Goal: Information Seeking & Learning: Learn about a topic

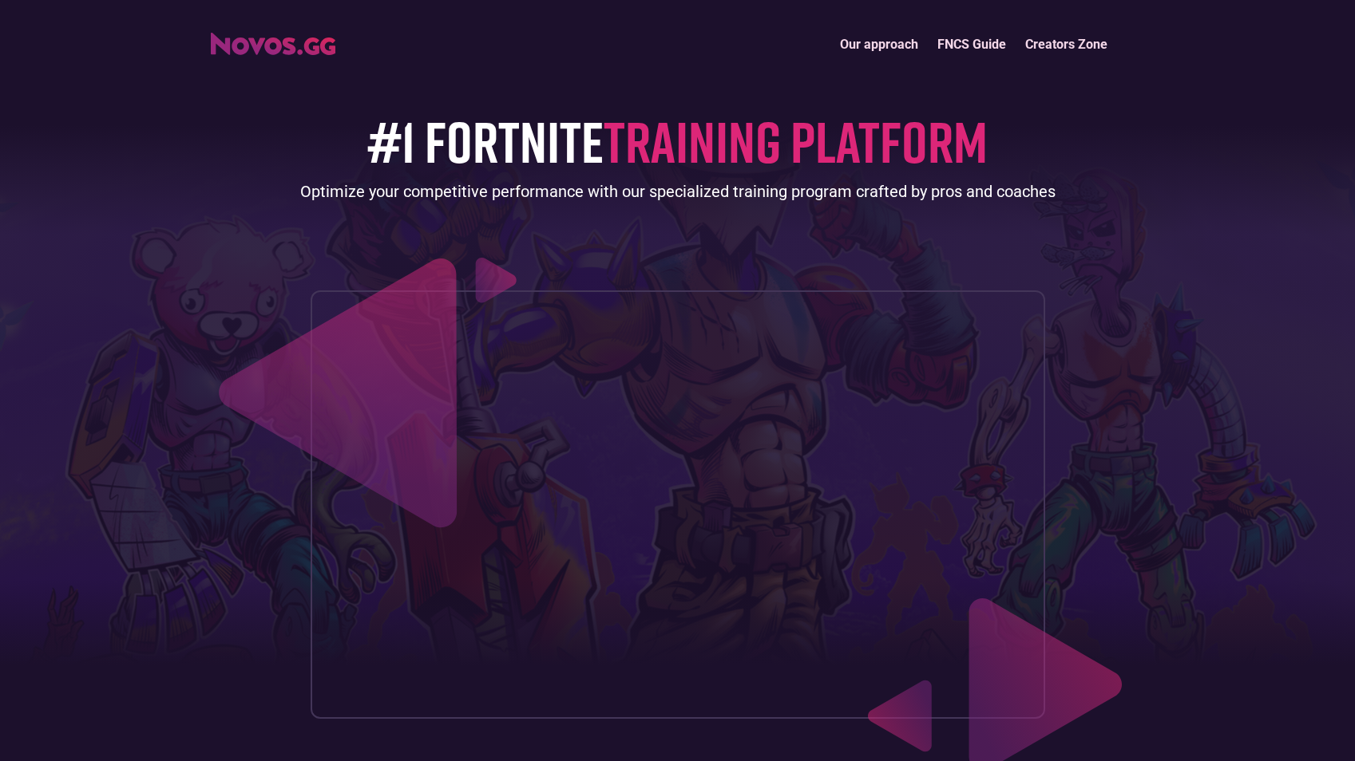
click at [869, 44] on link "Our approach" at bounding box center [878, 44] width 97 height 34
drag, startPoint x: 230, startPoint y: 414, endPoint x: 274, endPoint y: 126, distance: 291.5
click at [975, 38] on link "FNCS Guide" at bounding box center [971, 44] width 88 height 34
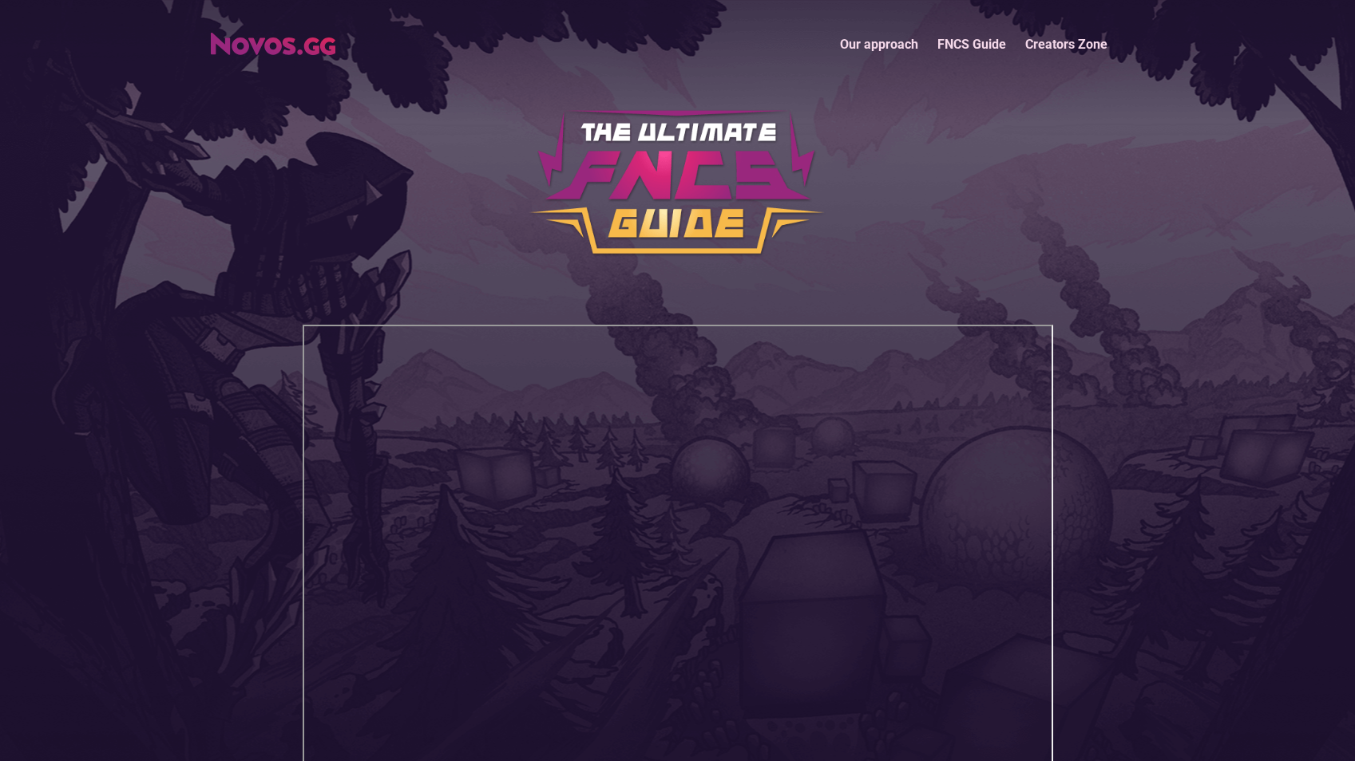
click at [892, 49] on link "Our approach" at bounding box center [878, 44] width 97 height 34
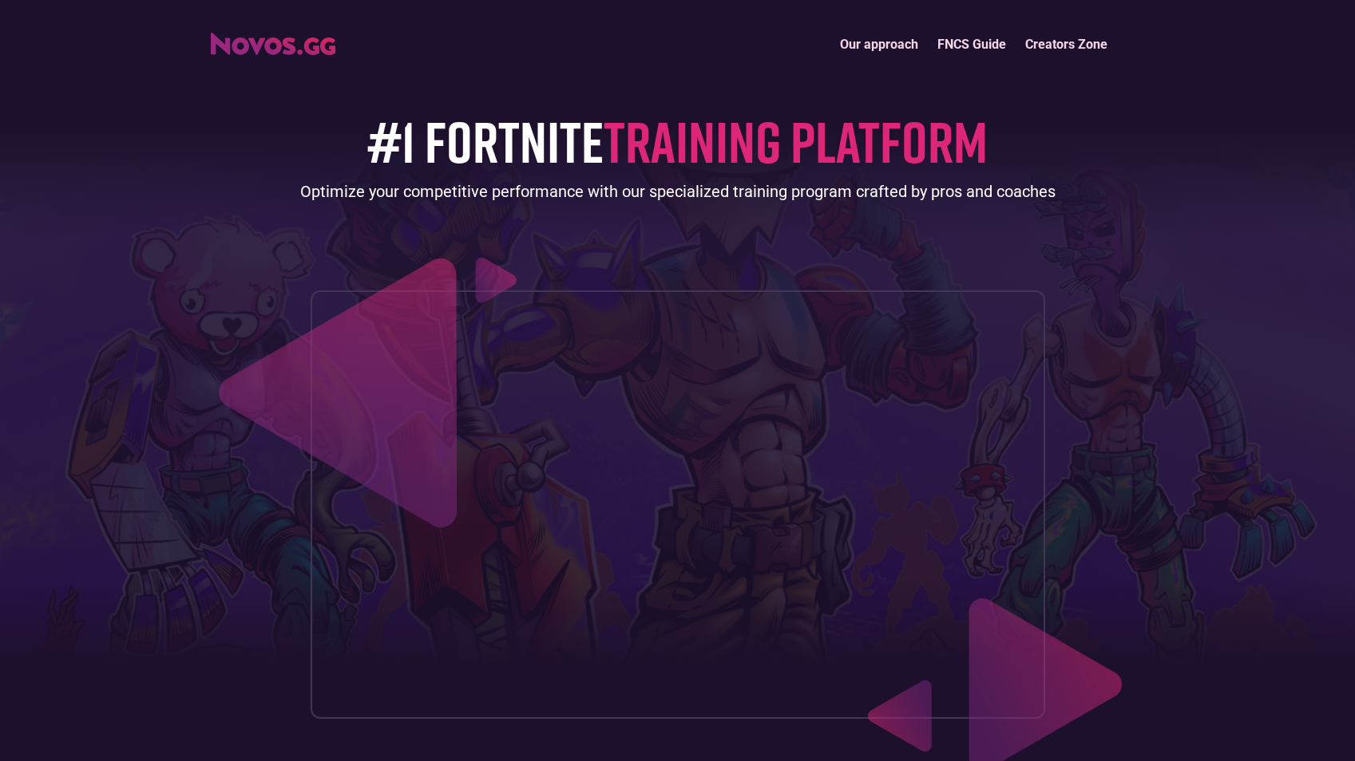
drag, startPoint x: 209, startPoint y: 376, endPoint x: 205, endPoint y: 53, distance: 322.5
click at [887, 39] on link "Our approach" at bounding box center [878, 44] width 97 height 34
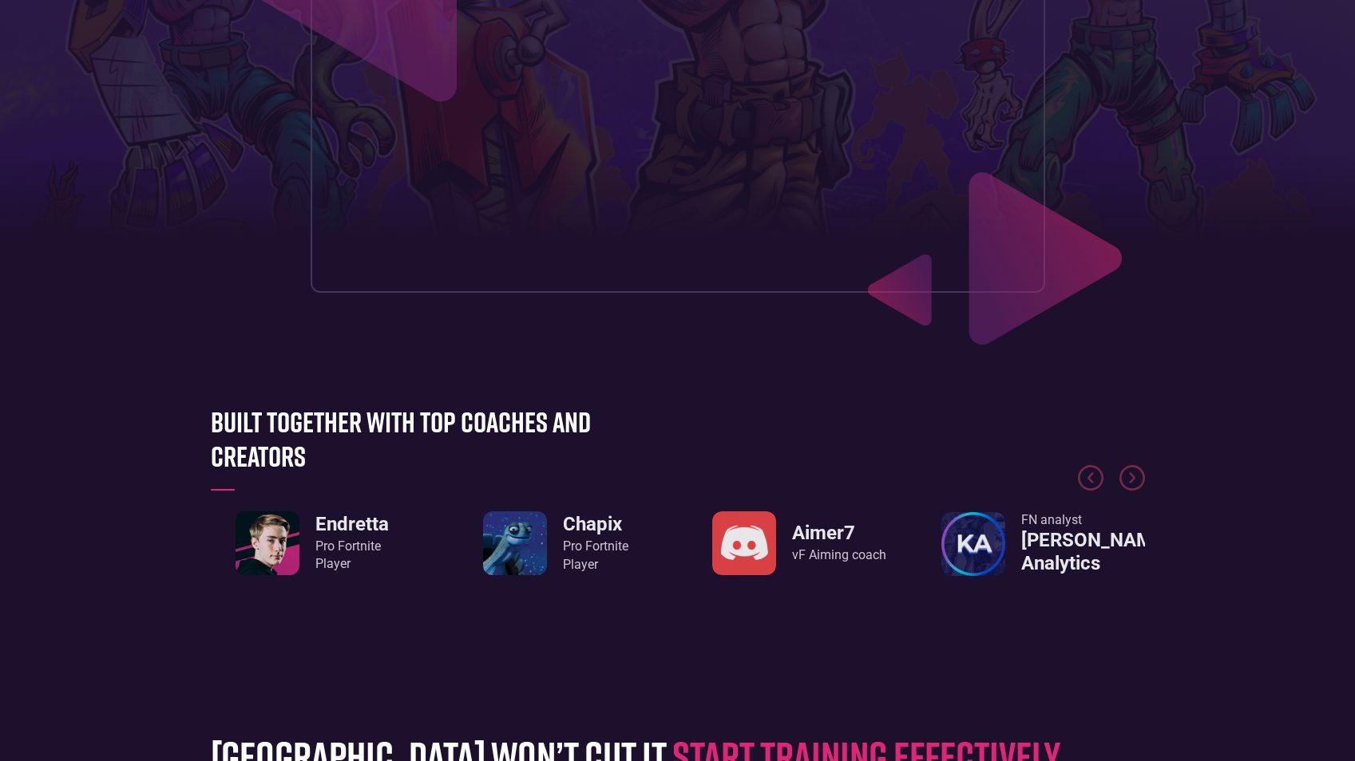
drag, startPoint x: 837, startPoint y: 258, endPoint x: 867, endPoint y: 115, distance: 145.9
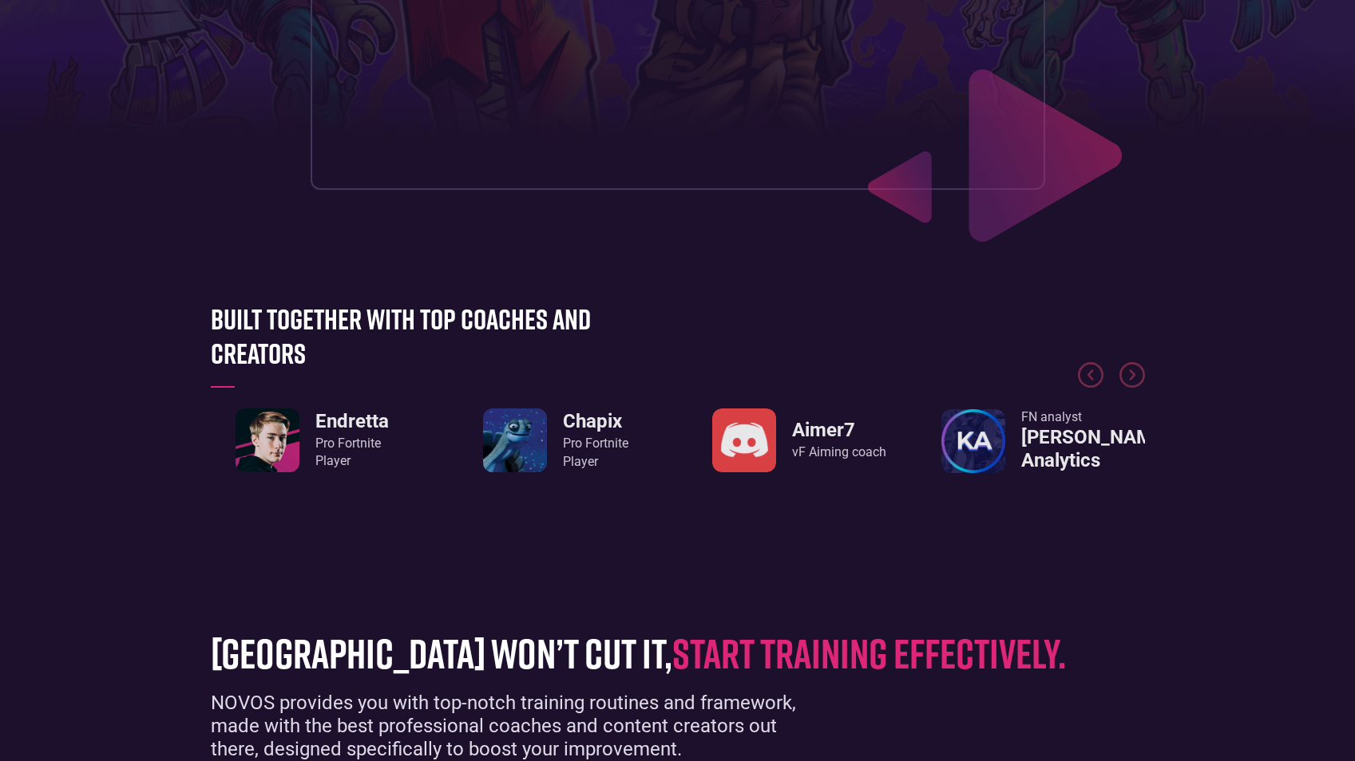
scroll to position [751, 0]
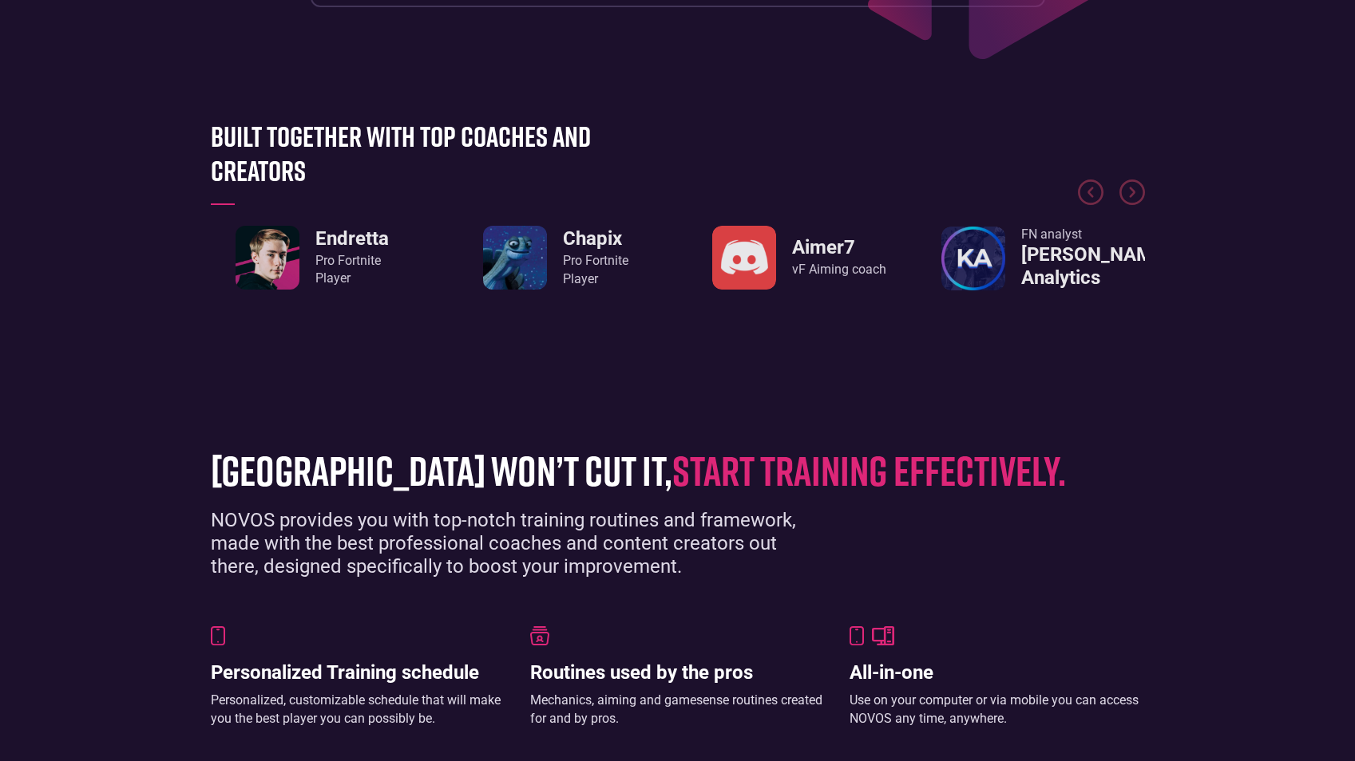
drag, startPoint x: 883, startPoint y: 409, endPoint x: 876, endPoint y: 493, distance: 84.1
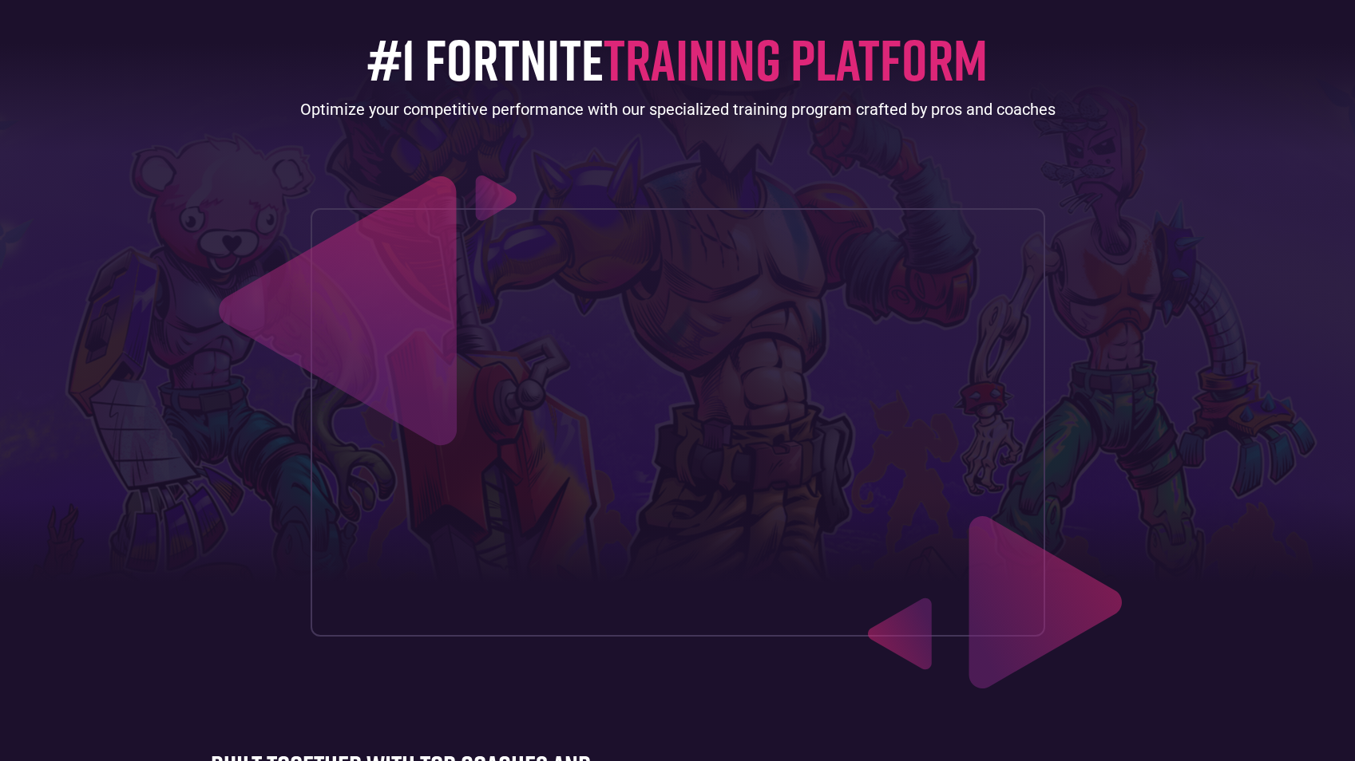
scroll to position [0, 0]
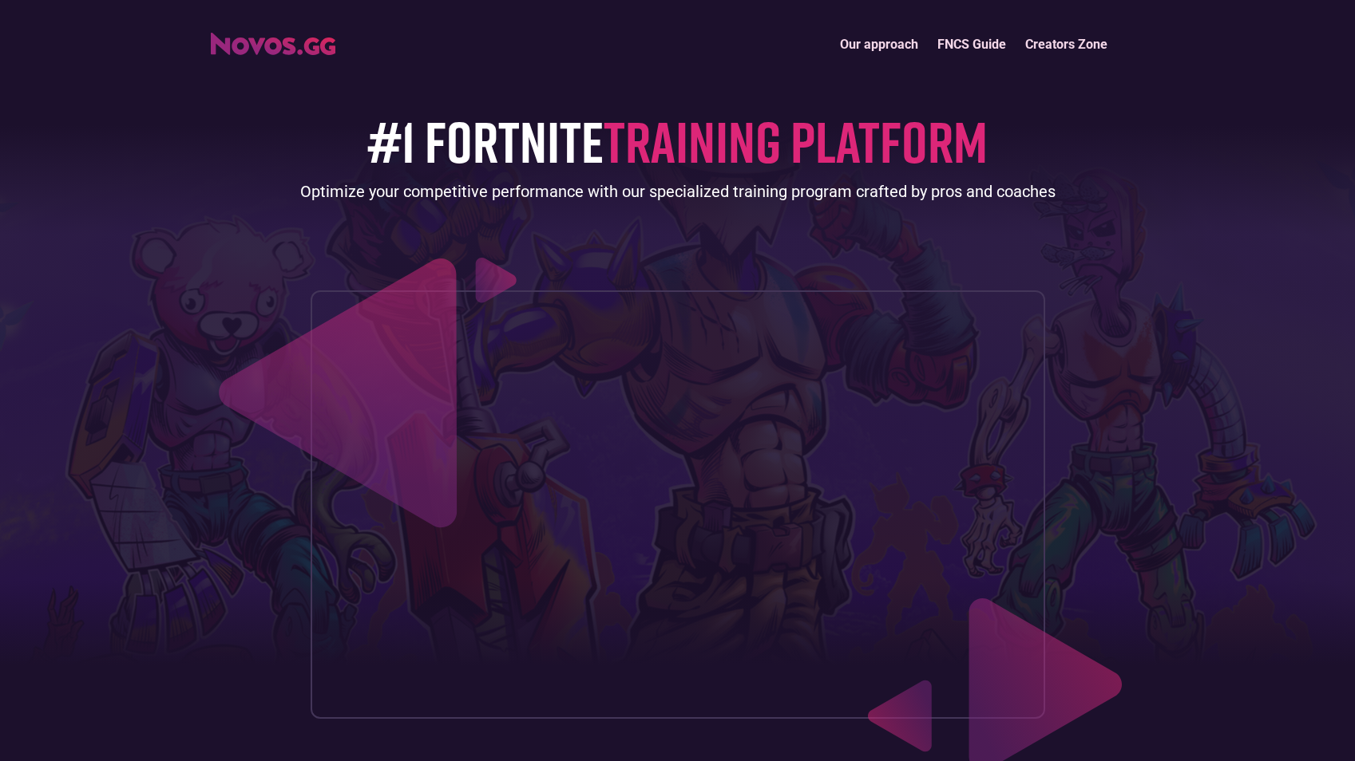
drag, startPoint x: 786, startPoint y: 495, endPoint x: 804, endPoint y: 107, distance: 388.3
click at [999, 45] on link "FNCS Guide" at bounding box center [971, 44] width 88 height 34
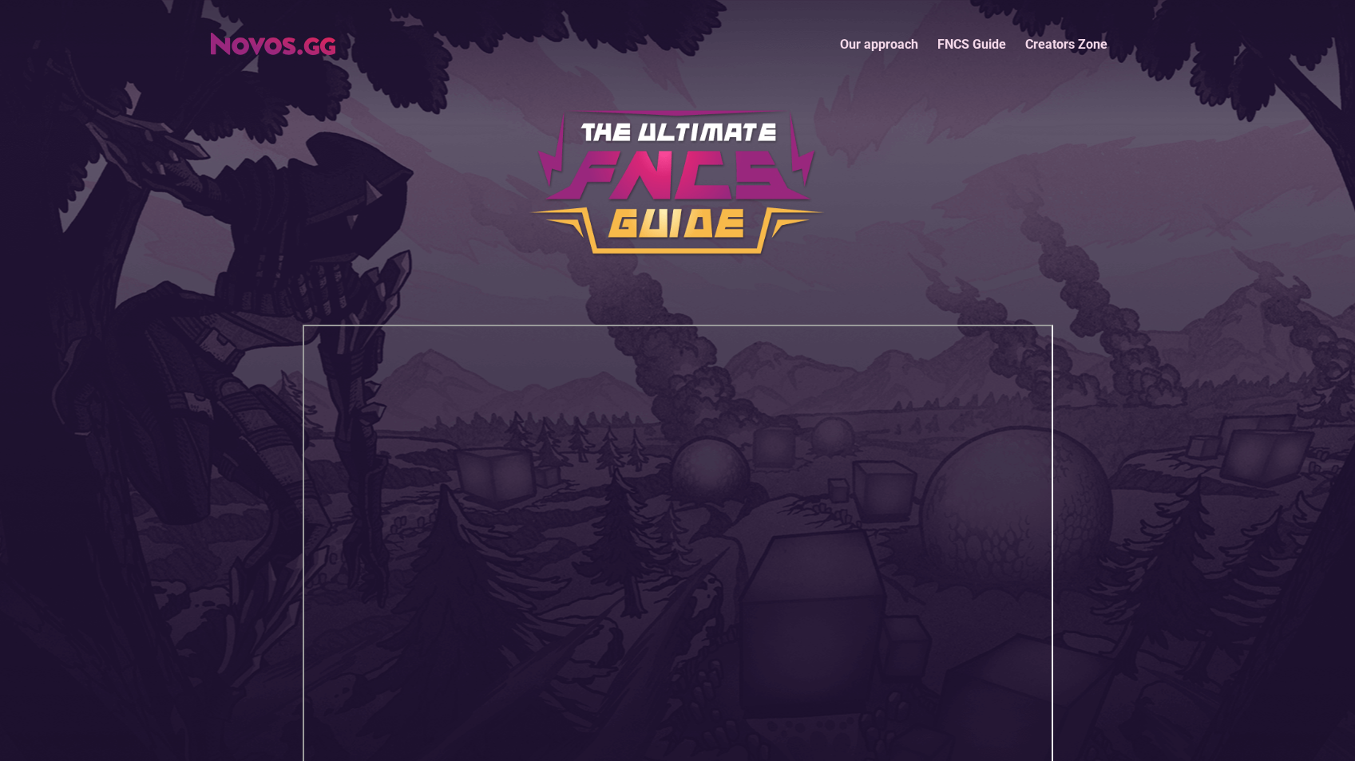
click at [1046, 42] on link "Creators Zone" at bounding box center [1065, 44] width 101 height 34
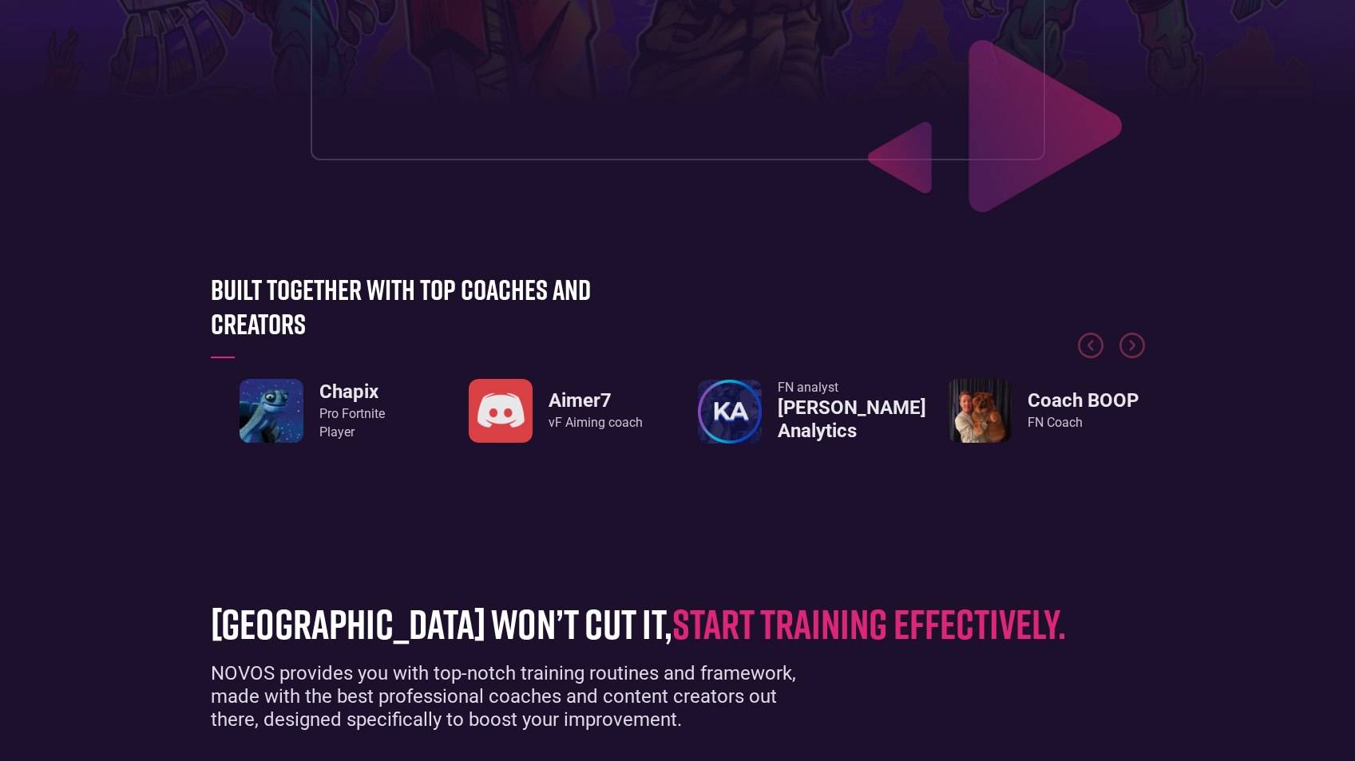
scroll to position [639, 0]
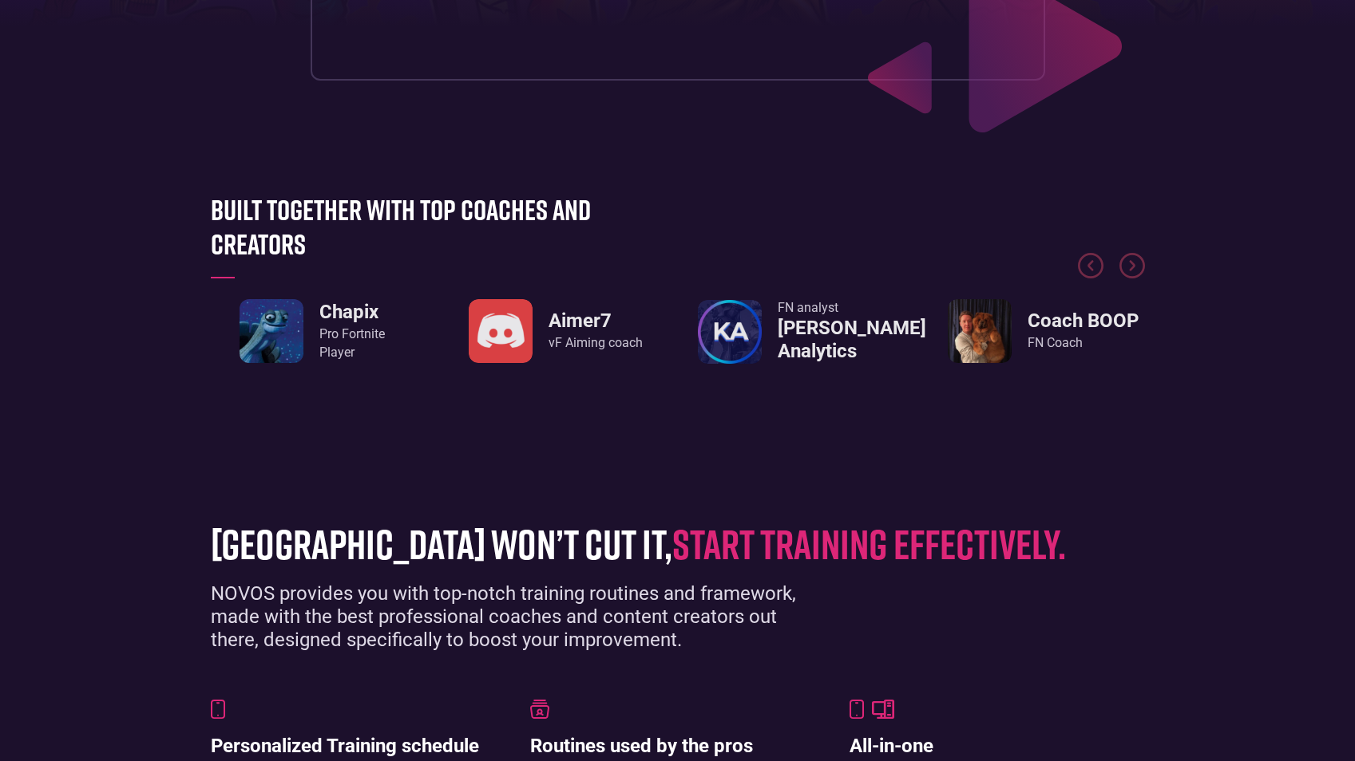
drag, startPoint x: 512, startPoint y: 589, endPoint x: 501, endPoint y: 761, distance: 171.9
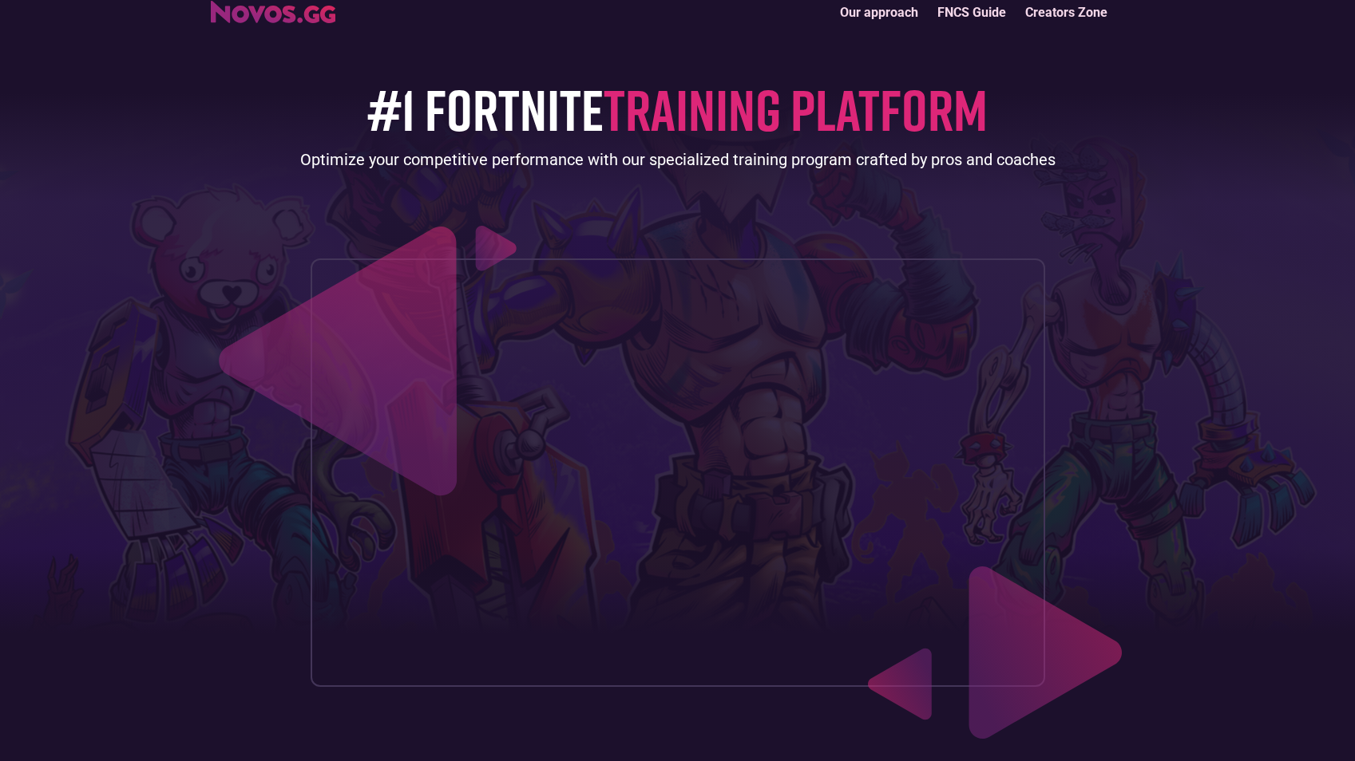
scroll to position [0, 0]
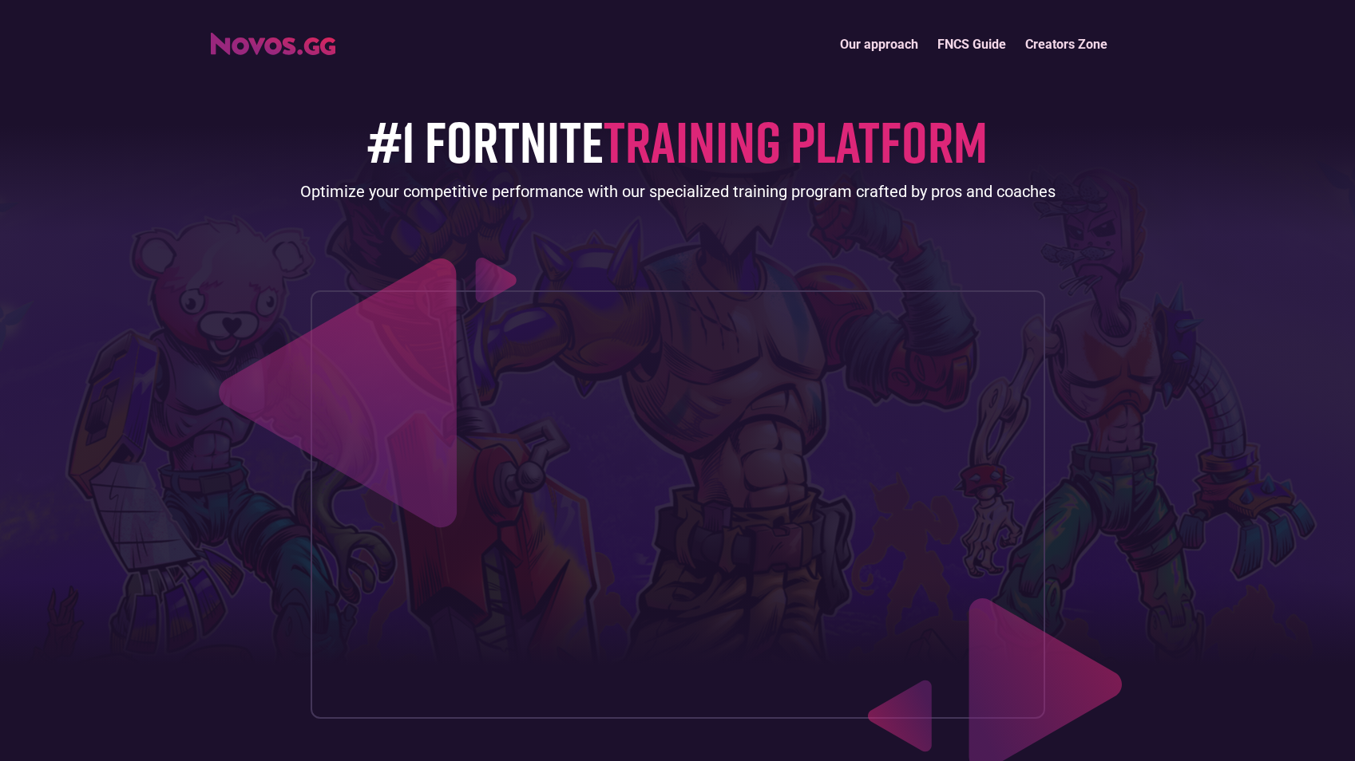
drag, startPoint x: 105, startPoint y: -59, endPoint x: 84, endPoint y: -59, distance: 20.8
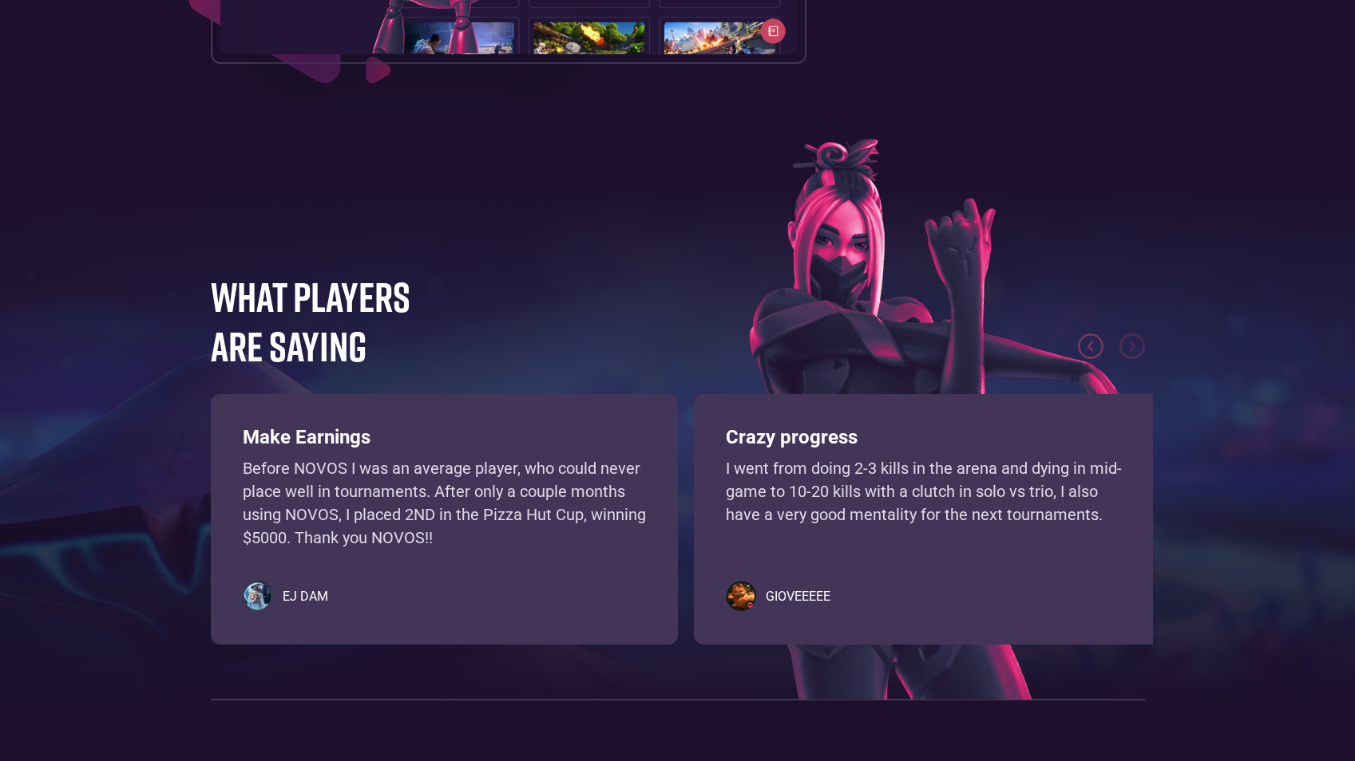
scroll to position [4989, 0]
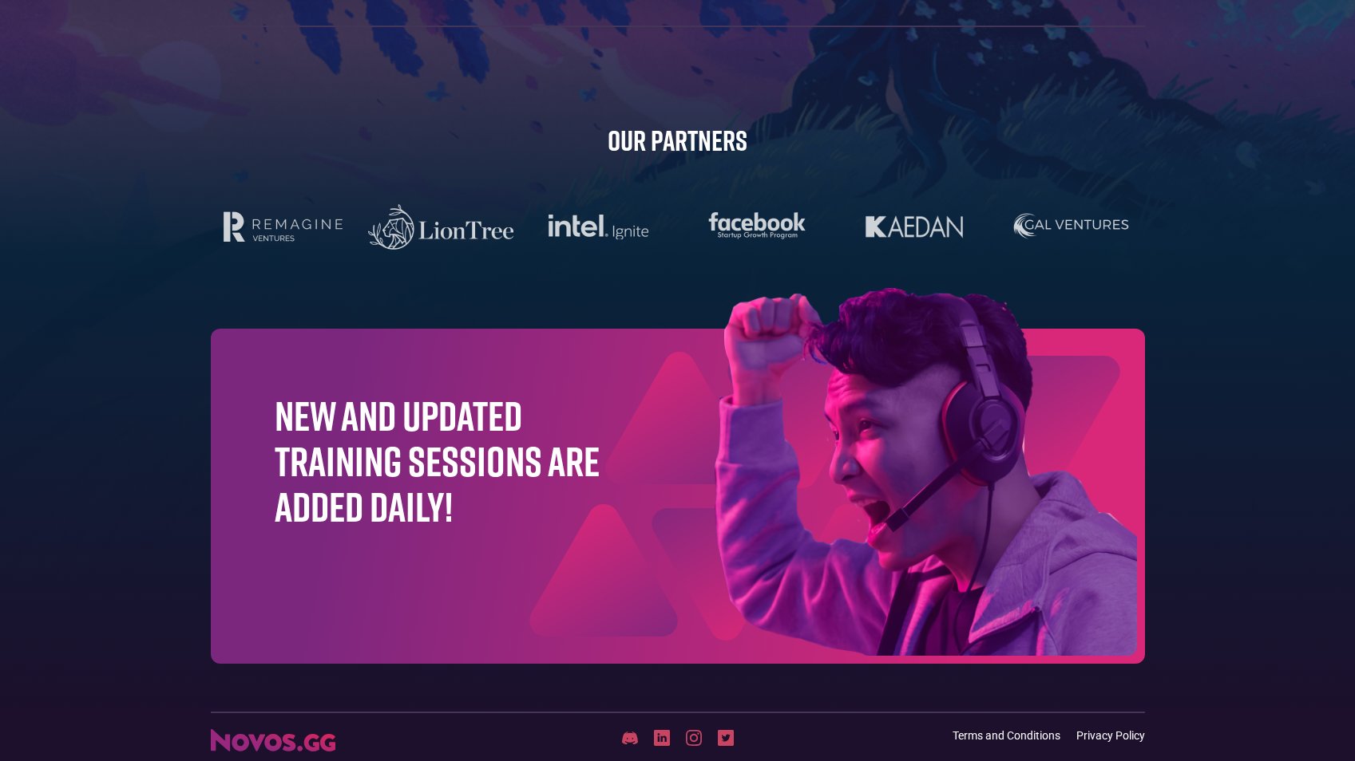
drag, startPoint x: 266, startPoint y: 159, endPoint x: 295, endPoint y: 449, distance: 292.0
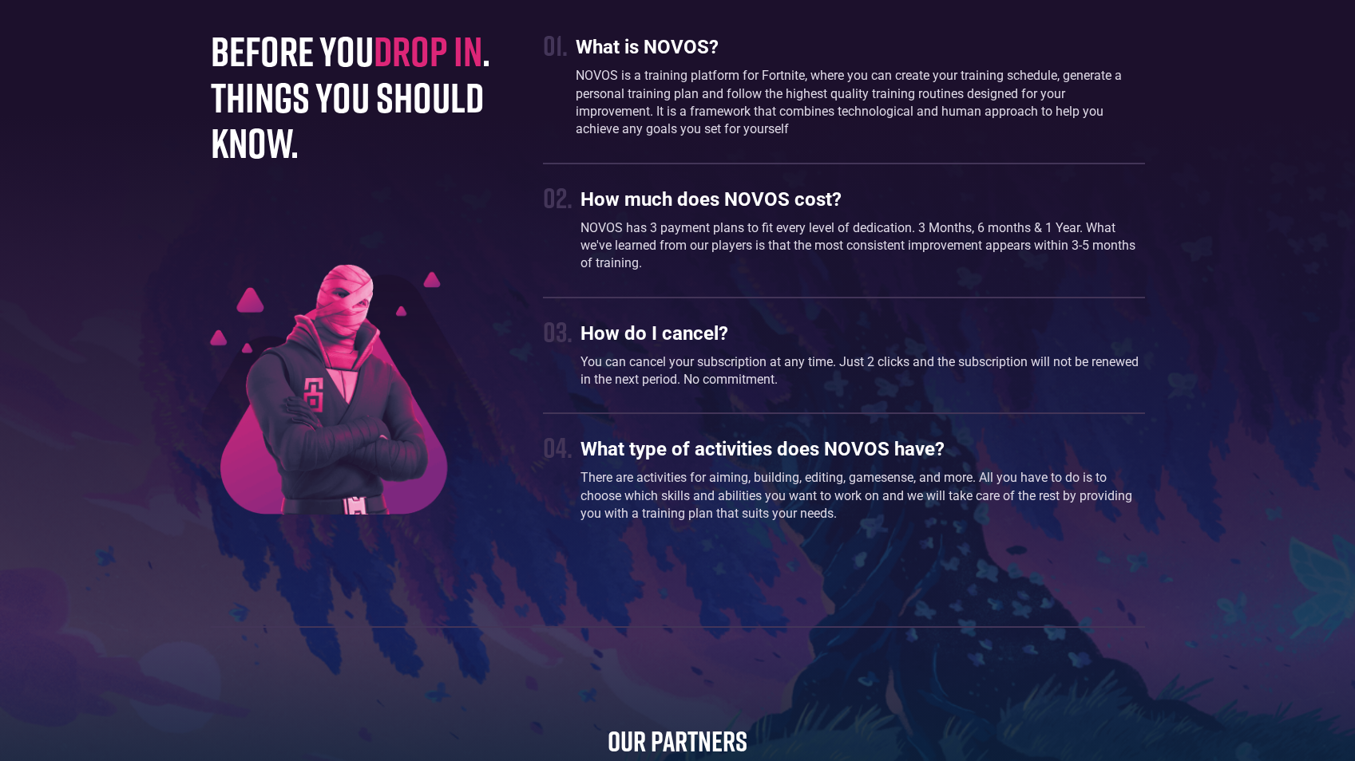
scroll to position [4230, 0]
